Goal: Task Accomplishment & Management: Manage account settings

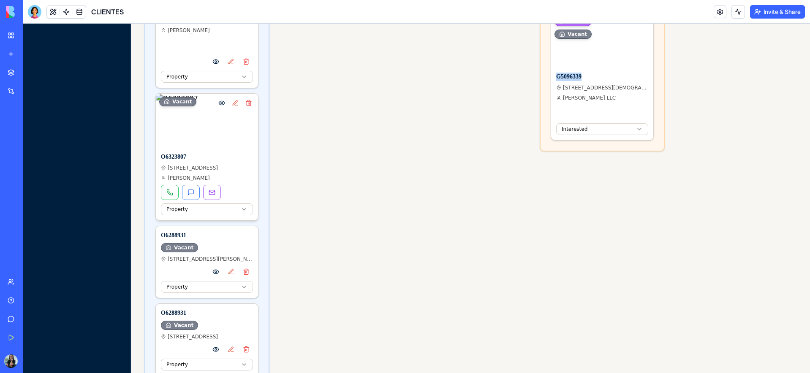
scroll to position [510, 0]
click at [250, 103] on button "Delete property" at bounding box center [249, 104] width 12 height 12
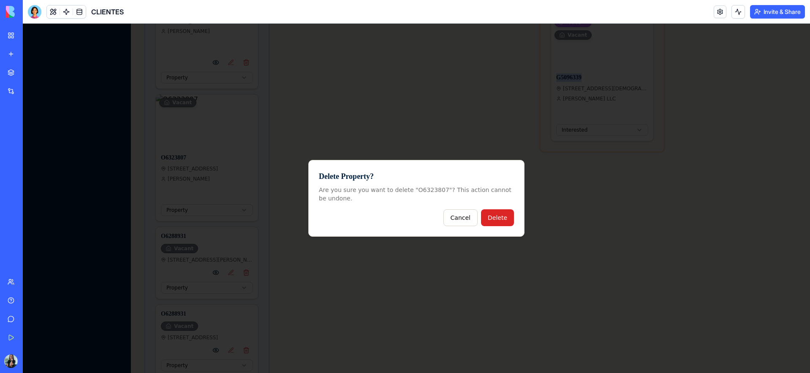
click at [511, 220] on button "Delete" at bounding box center [497, 217] width 33 height 17
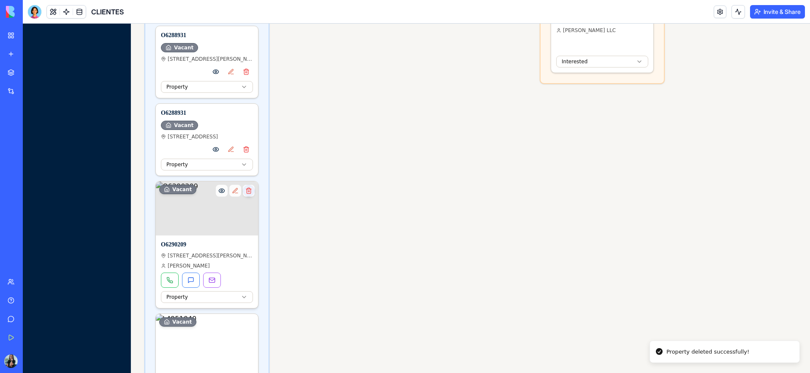
scroll to position [583, 0]
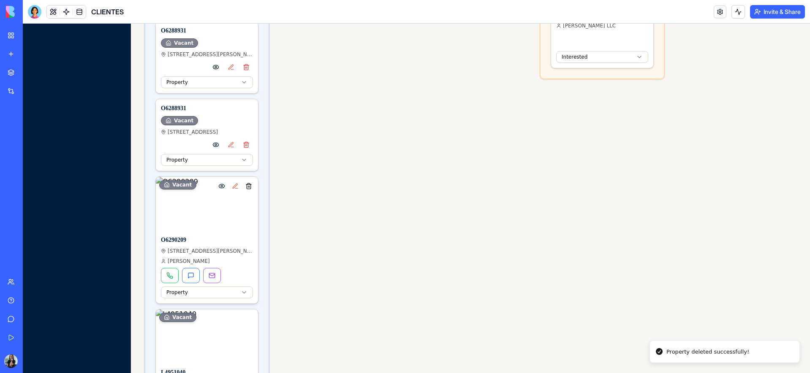
click at [248, 190] on button "Delete property" at bounding box center [249, 186] width 12 height 12
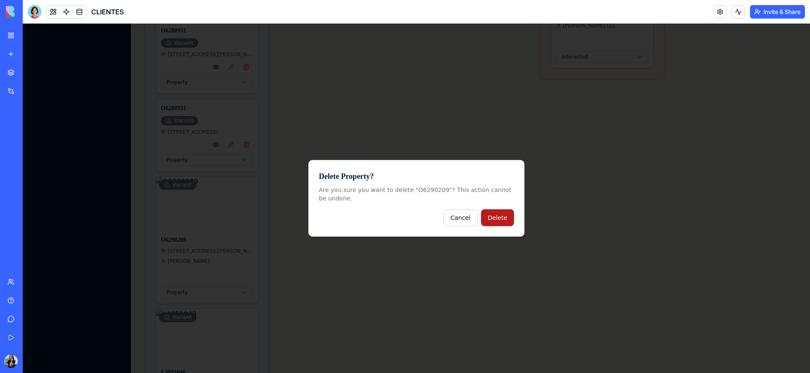
click at [496, 217] on button "Delete" at bounding box center [497, 217] width 33 height 17
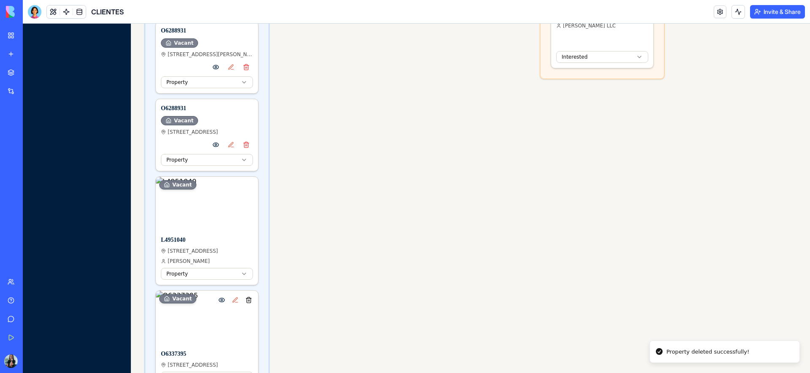
click at [248, 303] on button "Delete property" at bounding box center [249, 300] width 12 height 12
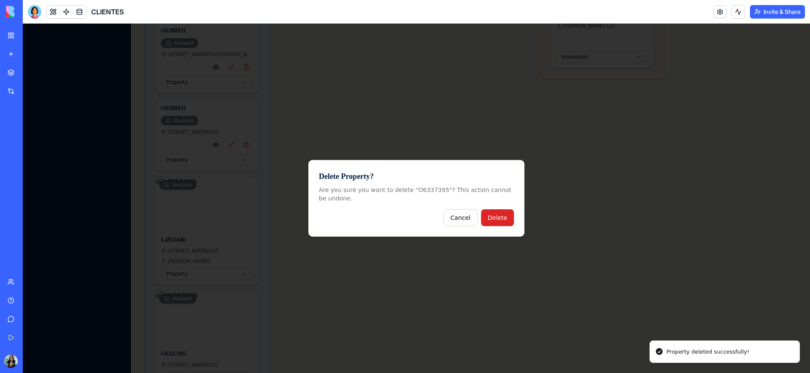
click at [508, 220] on button "Delete" at bounding box center [497, 217] width 33 height 17
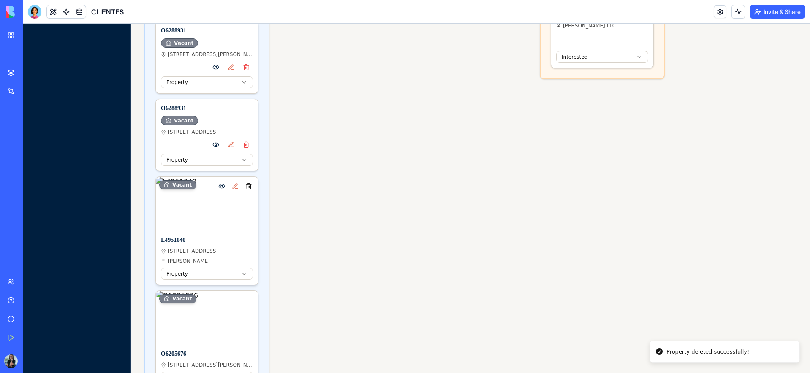
click at [252, 188] on button "Delete property" at bounding box center [249, 186] width 12 height 12
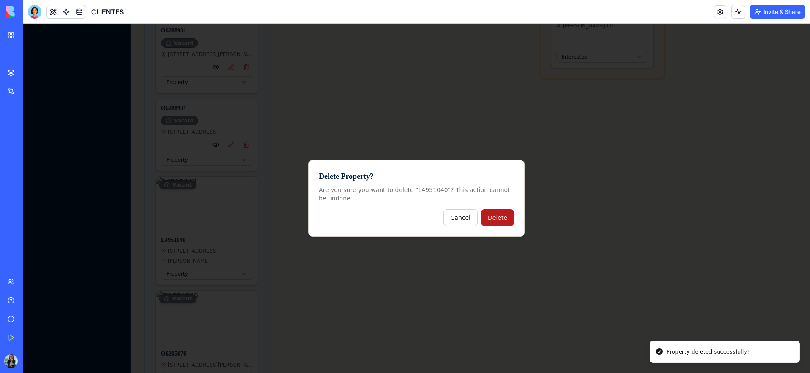
click at [498, 220] on button "Delete" at bounding box center [497, 217] width 33 height 17
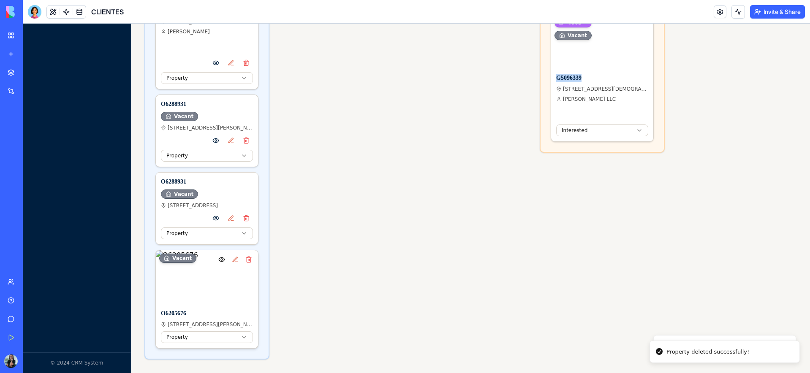
scroll to position [509, 0]
click at [250, 262] on button "Delete property" at bounding box center [249, 260] width 12 height 12
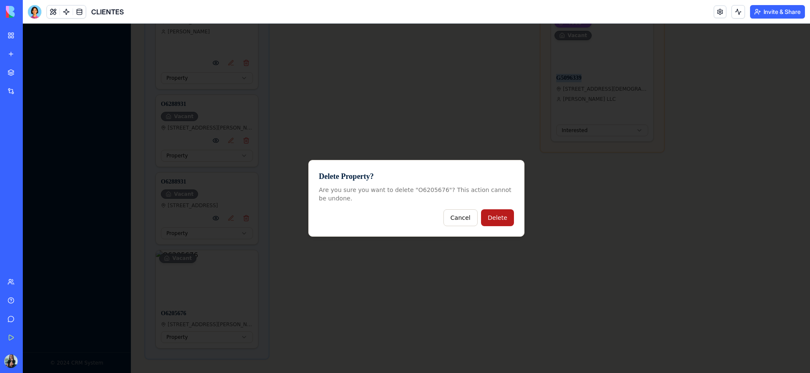
click at [499, 221] on button "Delete" at bounding box center [497, 217] width 33 height 17
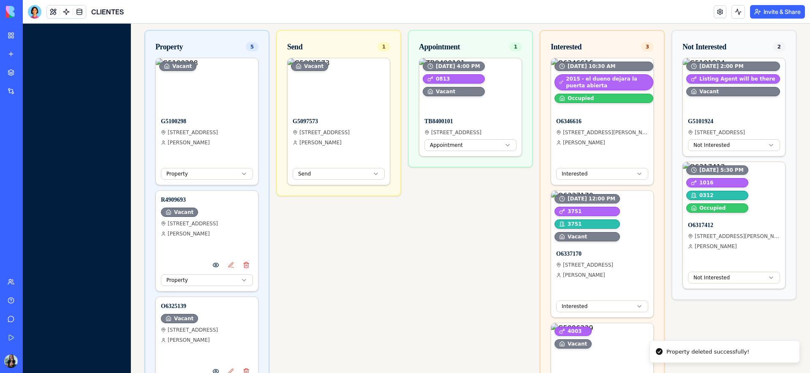
scroll to position [190, 0]
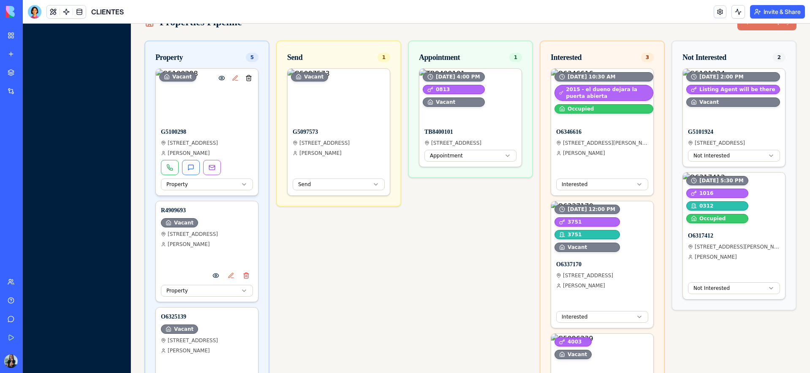
click at [250, 80] on button "Delete property" at bounding box center [249, 78] width 12 height 12
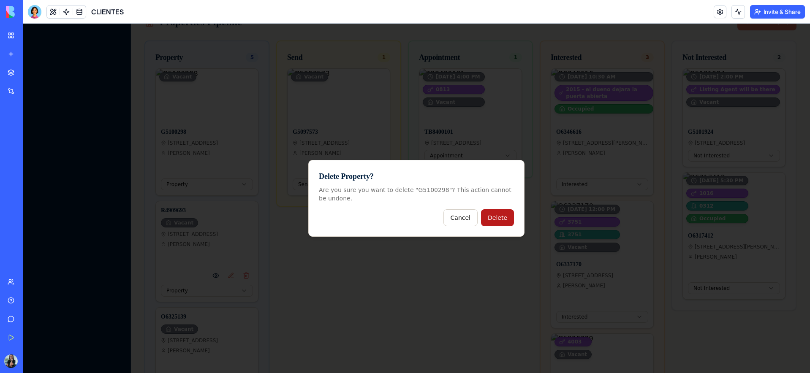
click at [504, 220] on button "Delete" at bounding box center [497, 217] width 33 height 17
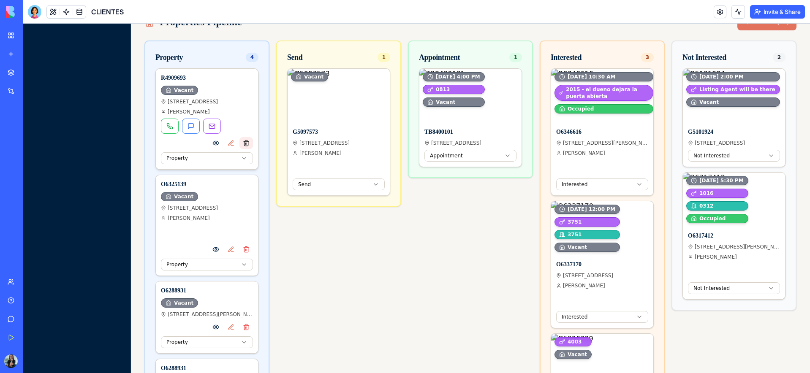
click at [246, 144] on button "Delete" at bounding box center [246, 143] width 14 height 12
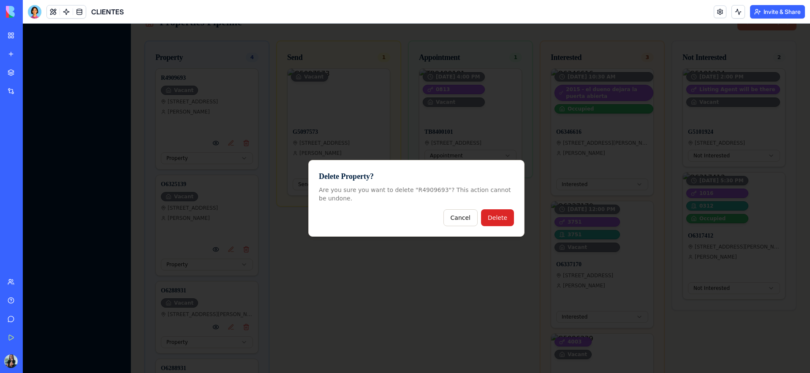
click at [506, 220] on button "Delete" at bounding box center [497, 217] width 33 height 17
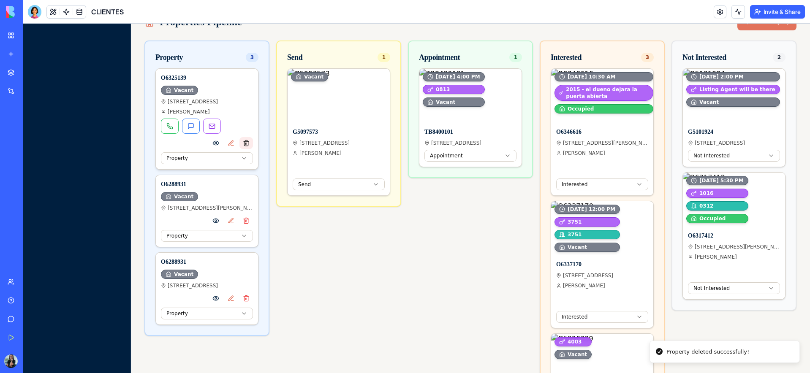
click at [247, 145] on button "Delete" at bounding box center [246, 143] width 14 height 12
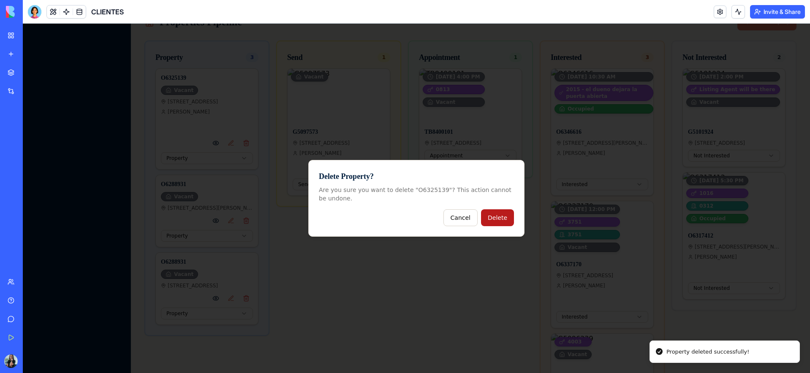
click at [500, 220] on button "Delete" at bounding box center [497, 217] width 33 height 17
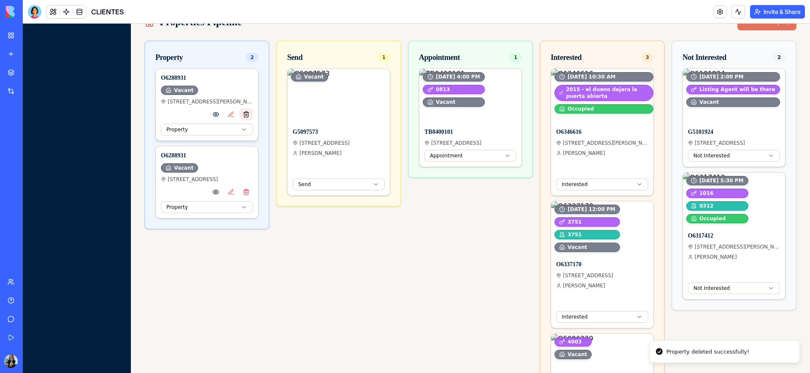
click at [248, 116] on button "Delete" at bounding box center [246, 115] width 14 height 12
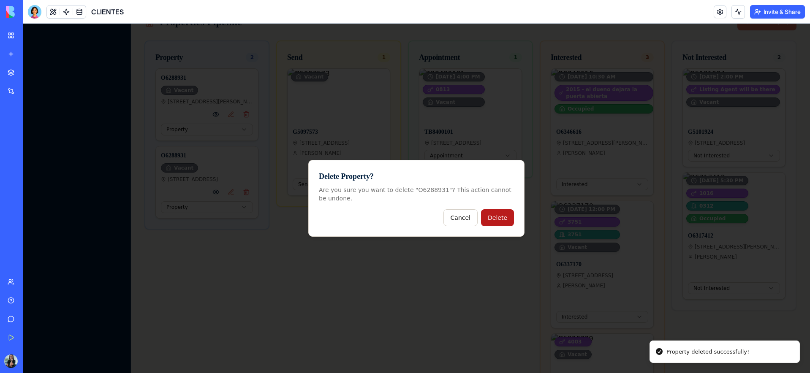
click at [494, 218] on button "Delete" at bounding box center [497, 217] width 33 height 17
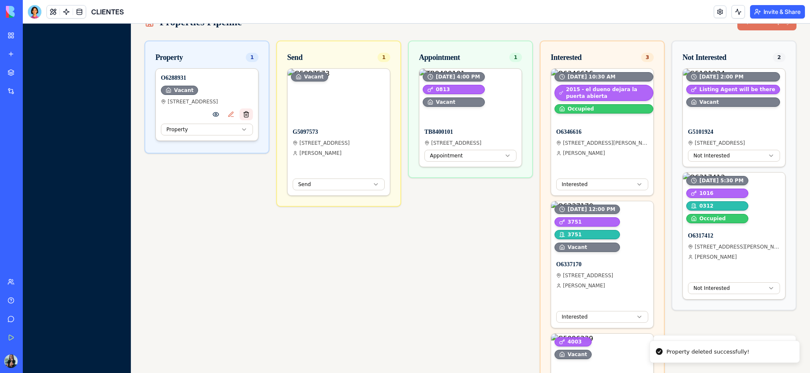
click at [247, 114] on button "Delete" at bounding box center [246, 115] width 14 height 12
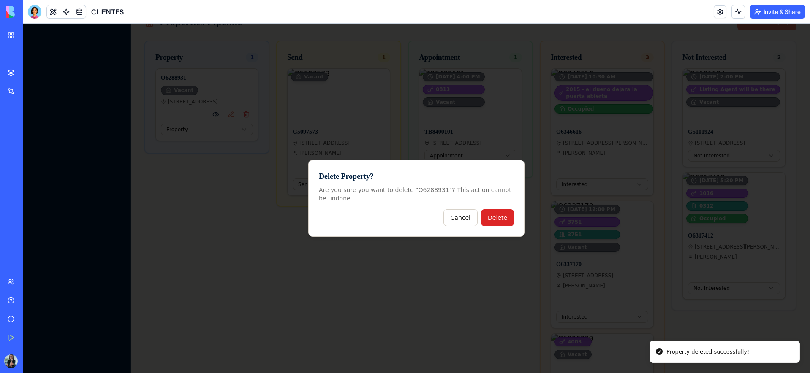
click at [505, 218] on button "Delete" at bounding box center [497, 217] width 33 height 17
